Goal: Find specific page/section

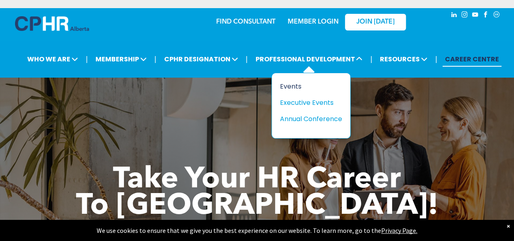
click at [288, 85] on div "Events" at bounding box center [308, 86] width 56 height 10
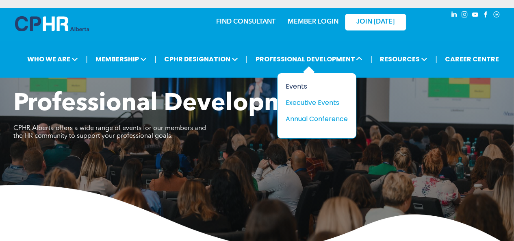
click at [298, 86] on div "Events" at bounding box center [314, 86] width 56 height 10
